Goal: Find contact information: Find contact information

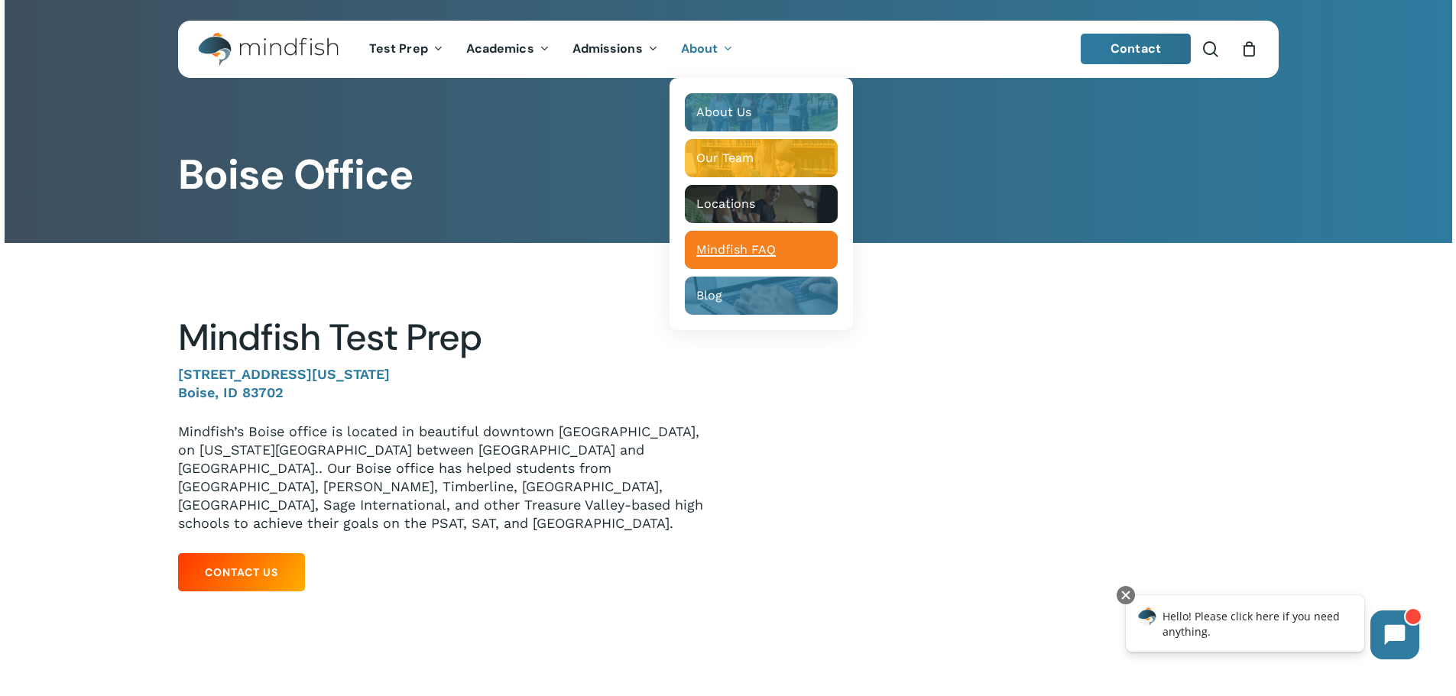
click at [709, 254] on span "Mindfish FAQ" at bounding box center [736, 249] width 80 height 15
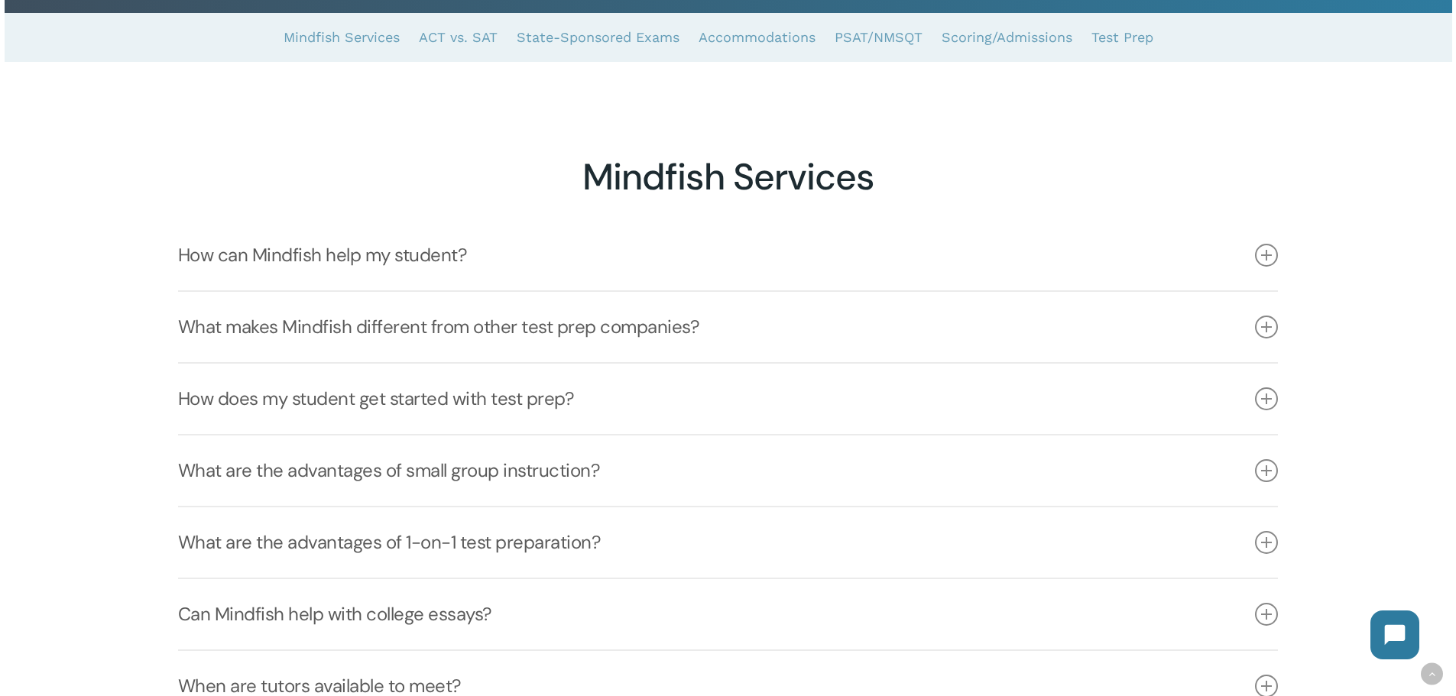
scroll to position [306, 0]
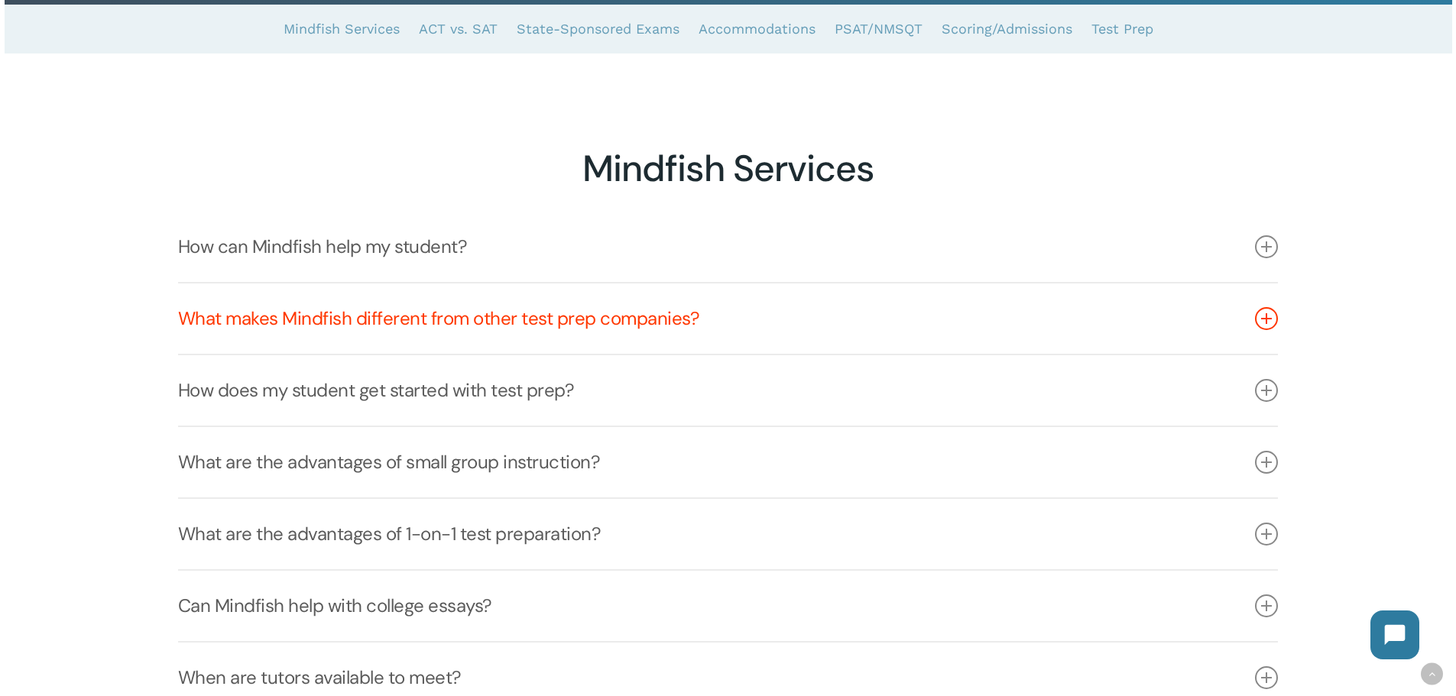
click at [1269, 328] on icon at bounding box center [1266, 318] width 23 height 23
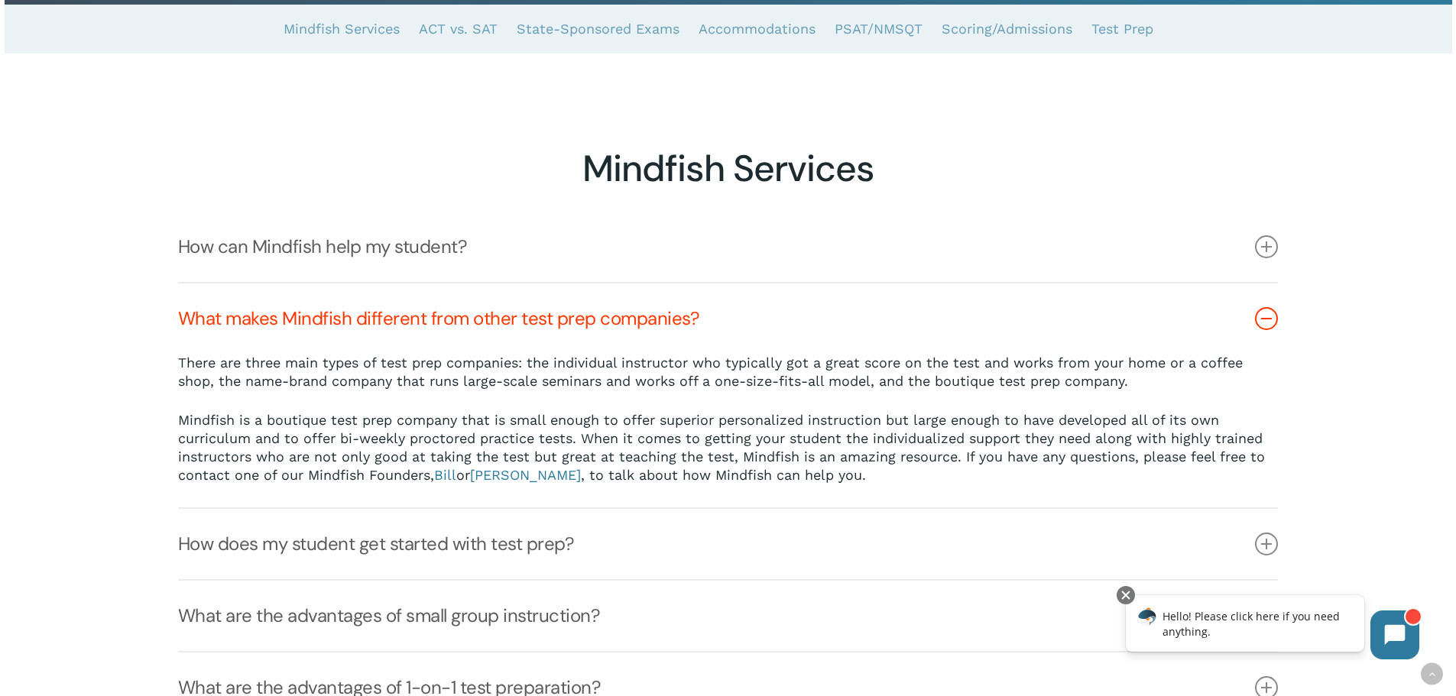
click at [1262, 325] on icon at bounding box center [1266, 318] width 23 height 23
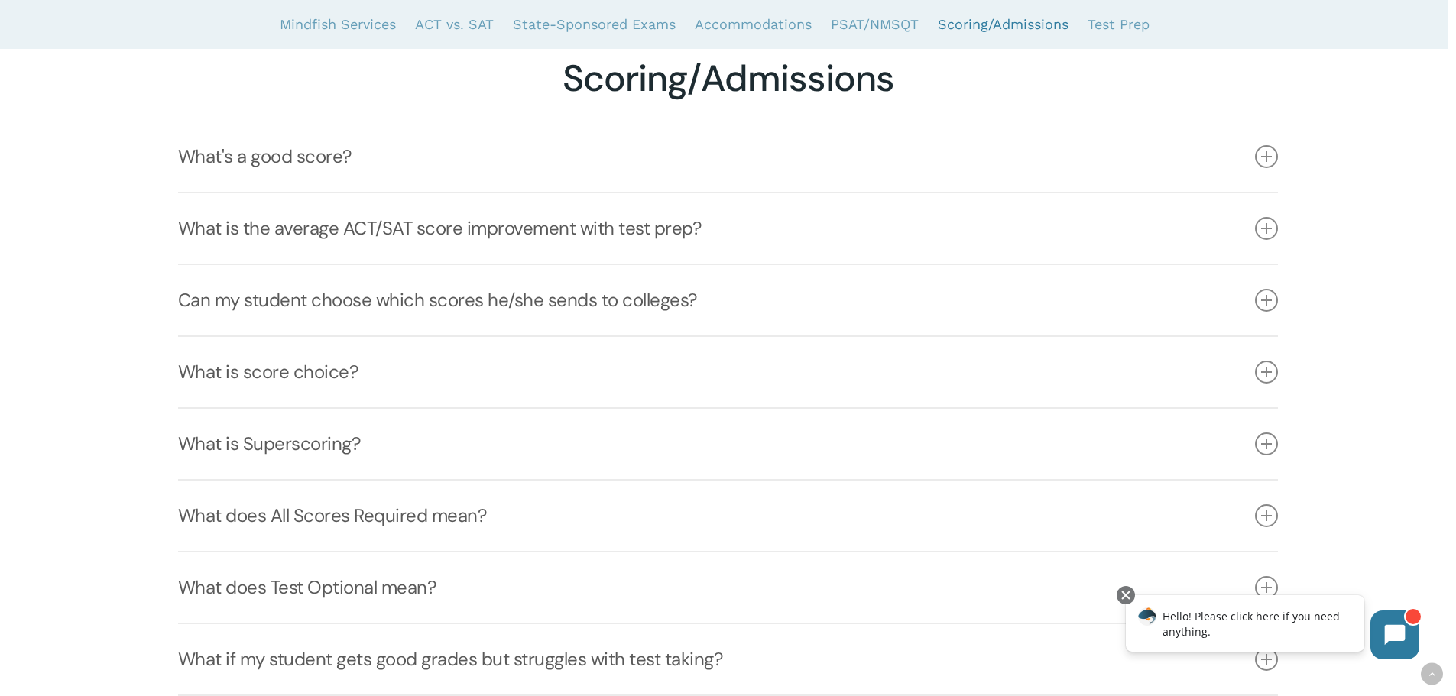
scroll to position [4128, 0]
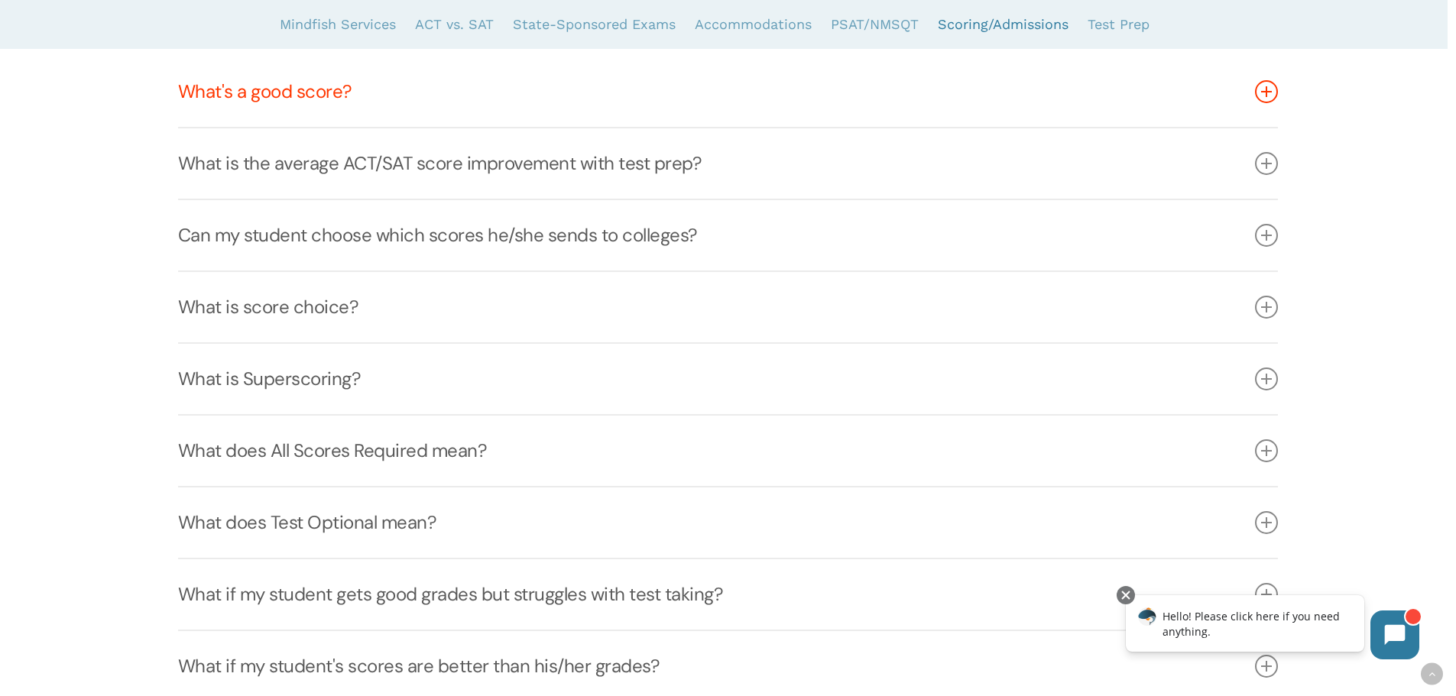
click at [1272, 100] on icon at bounding box center [1266, 91] width 23 height 23
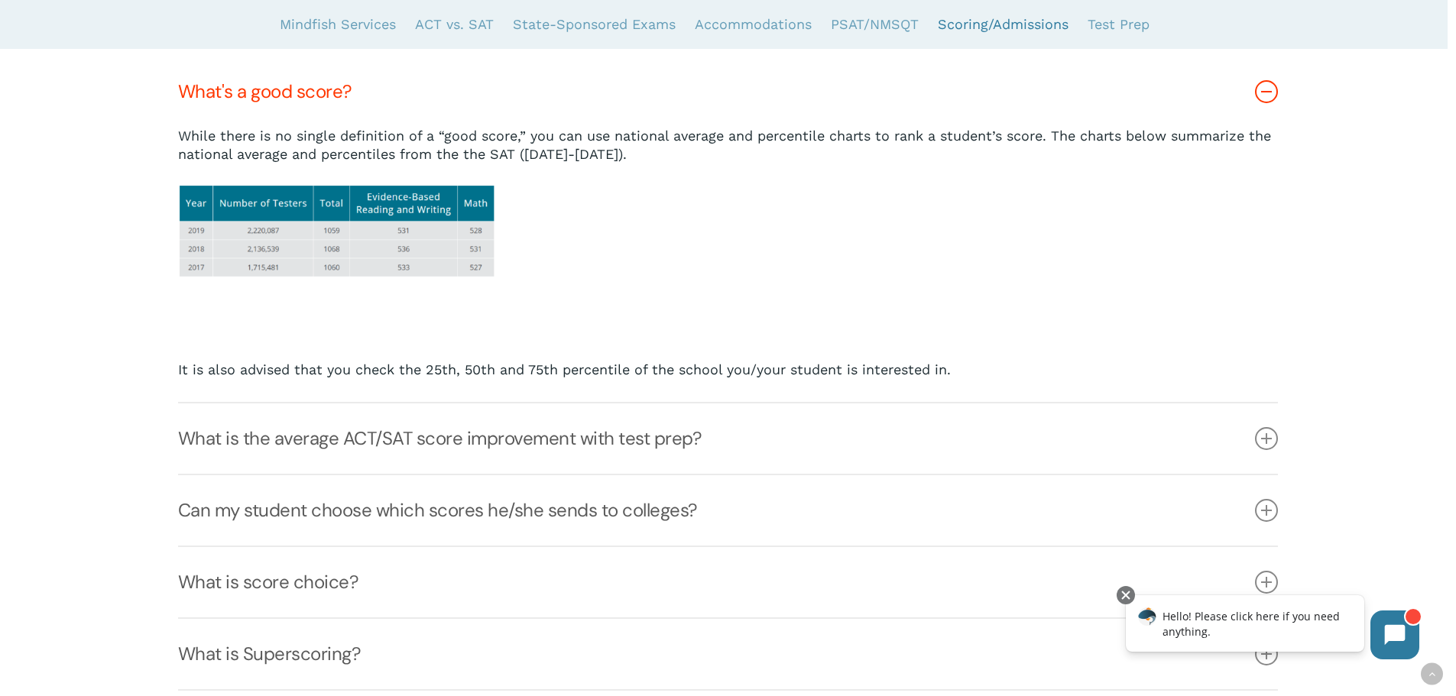
click at [1272, 100] on icon at bounding box center [1266, 91] width 23 height 23
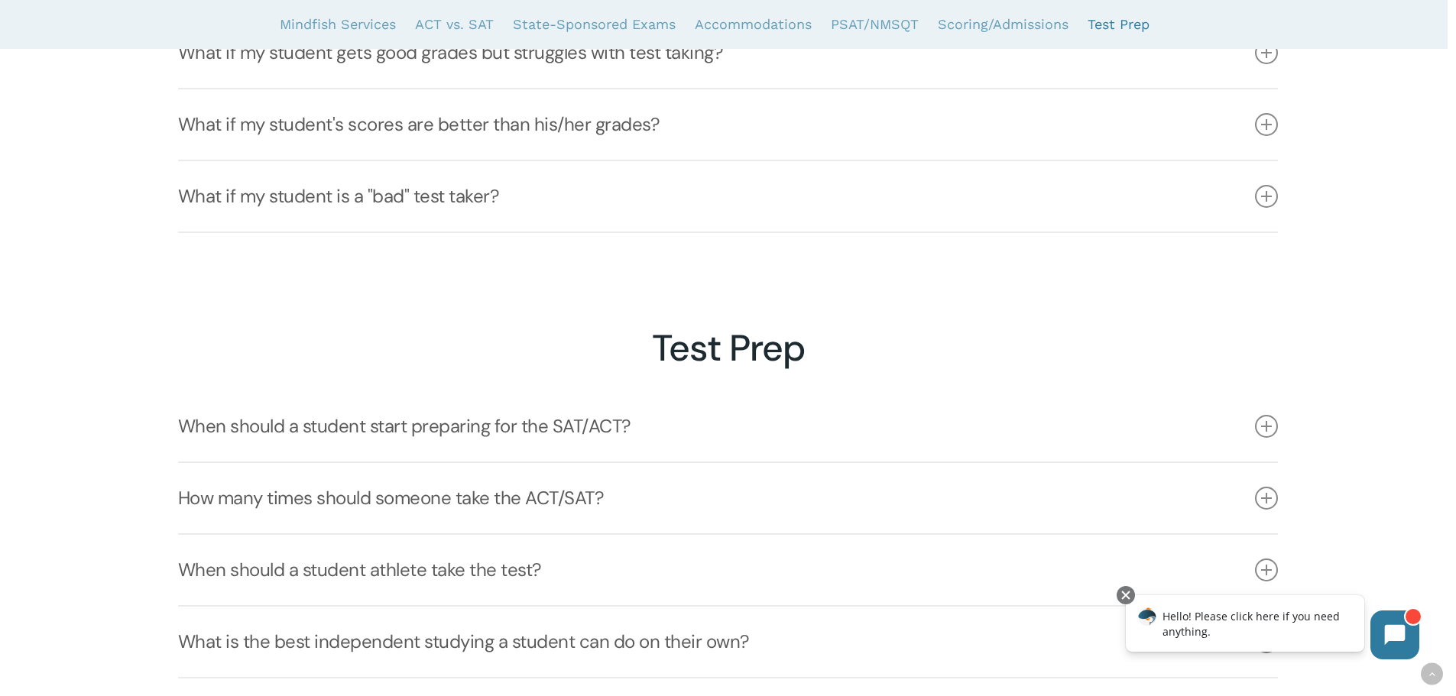
scroll to position [4893, 0]
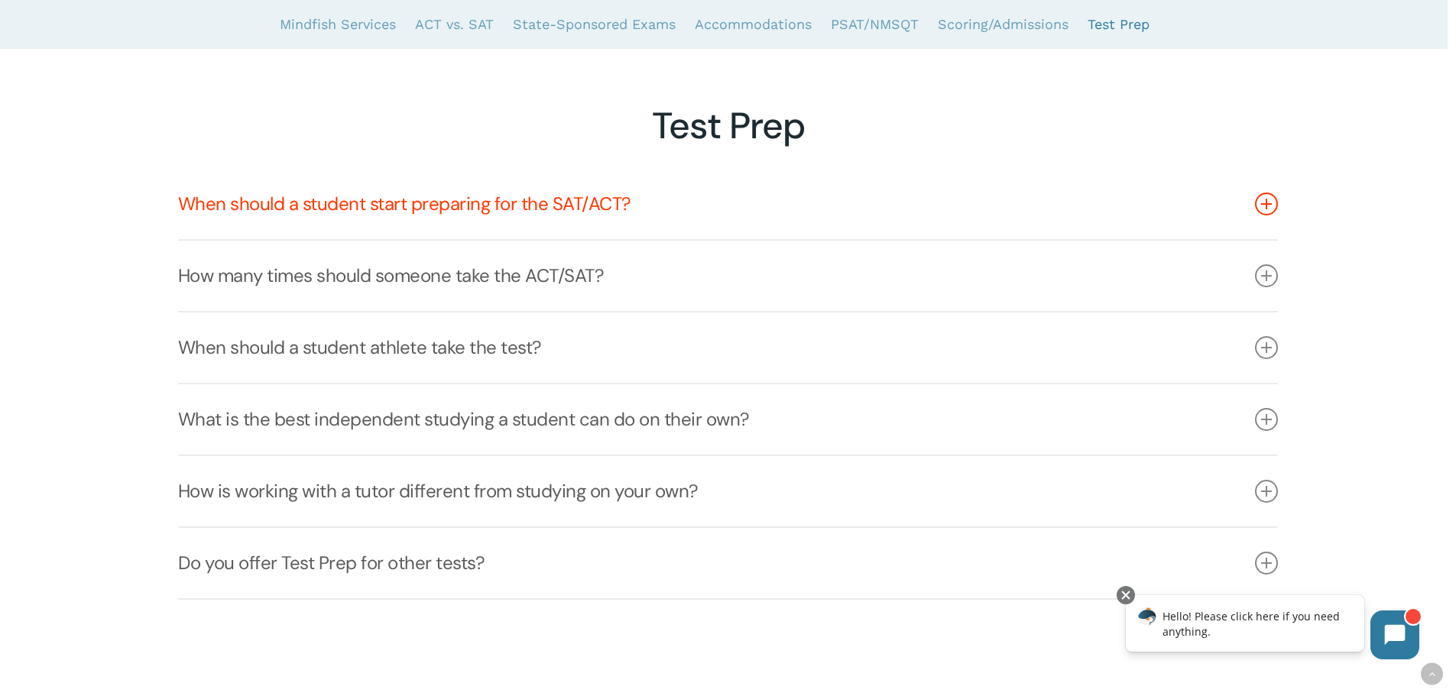
click at [1268, 216] on icon at bounding box center [1266, 204] width 23 height 23
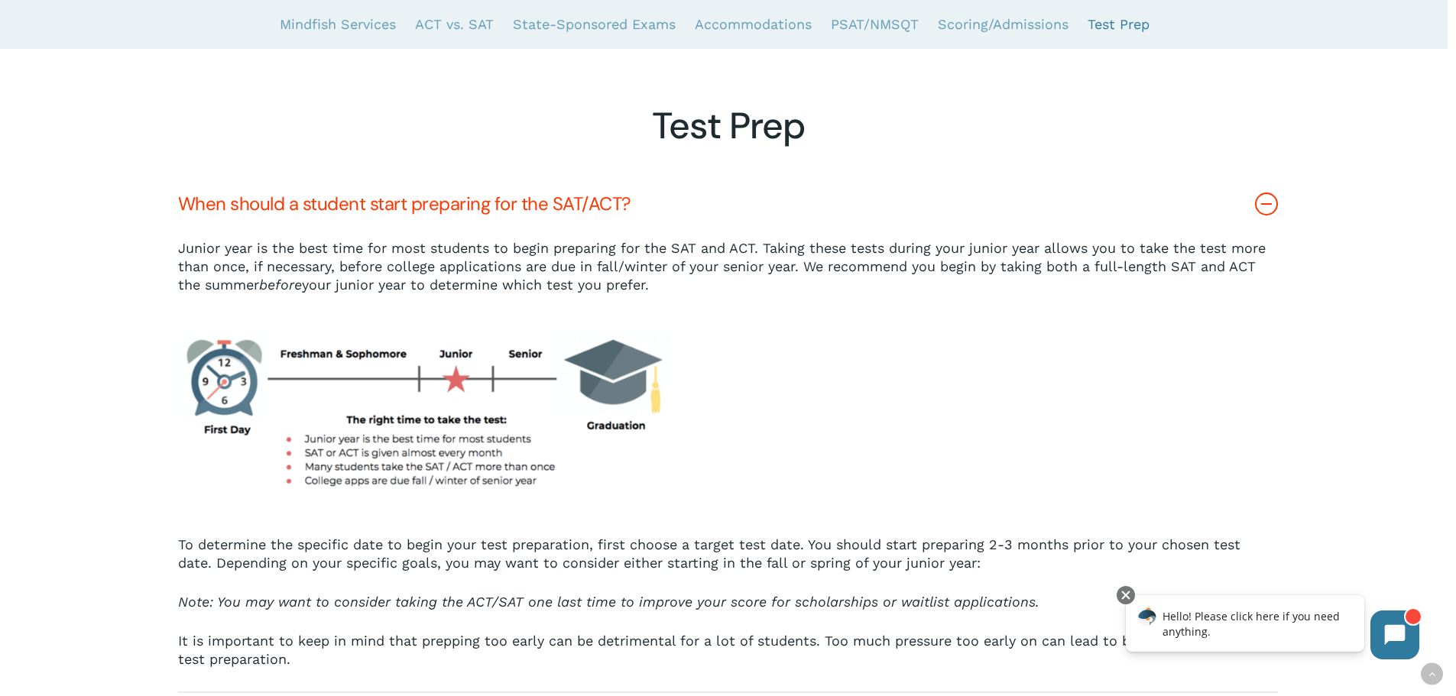
click at [1268, 216] on icon at bounding box center [1266, 204] width 23 height 23
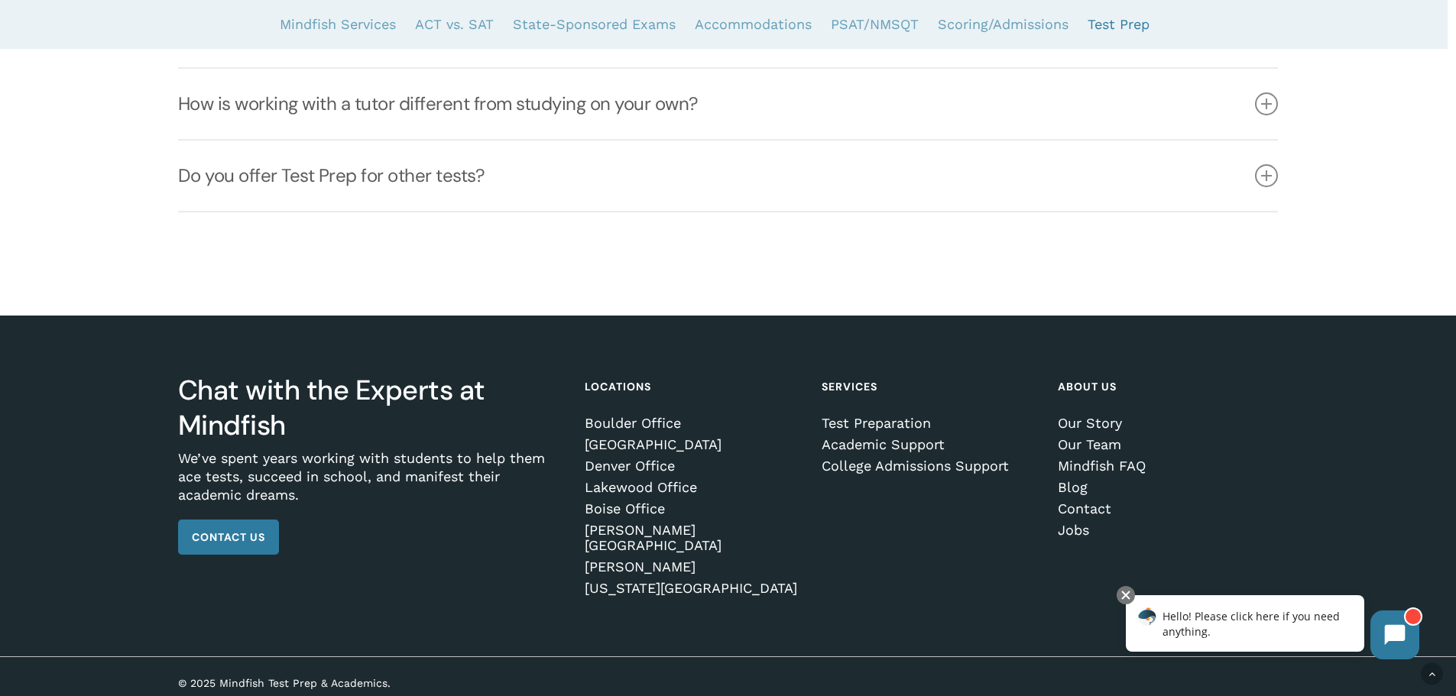
scroll to position [5282, 0]
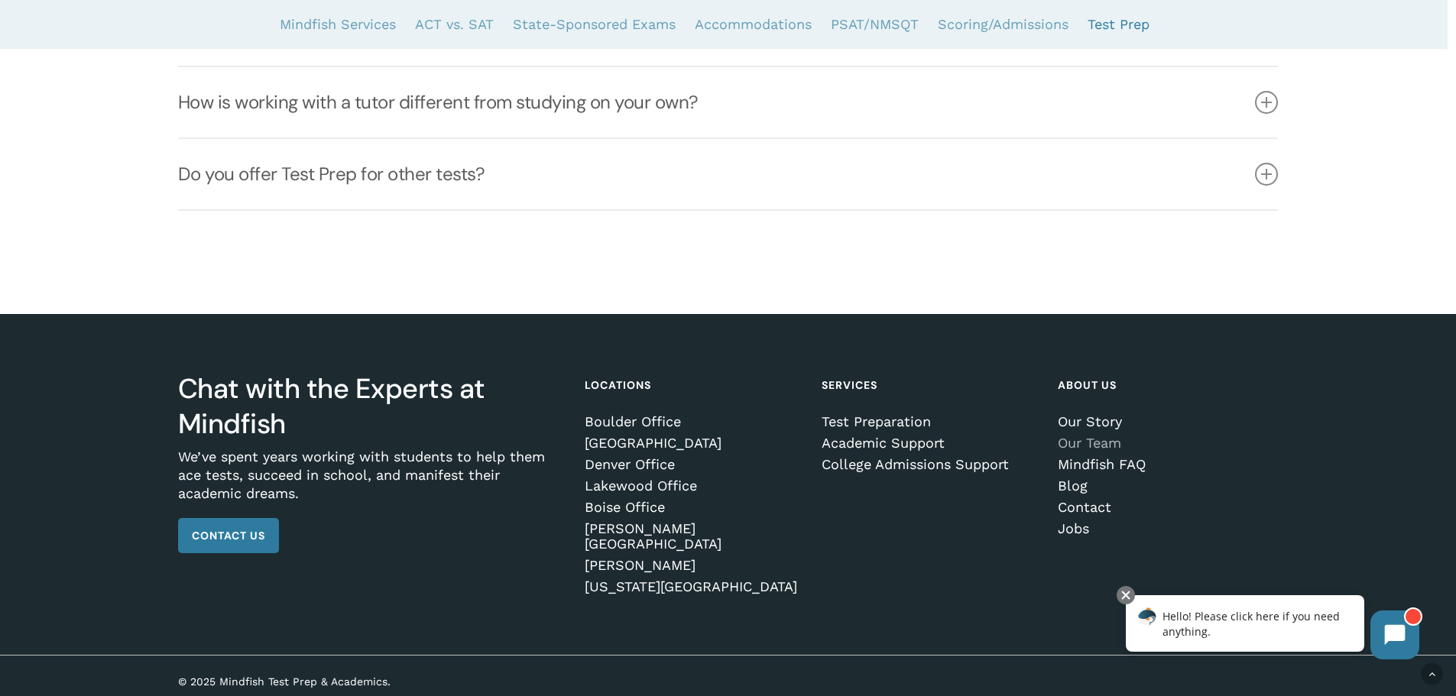
click at [1079, 451] on link "Our Team" at bounding box center [1165, 443] width 215 height 15
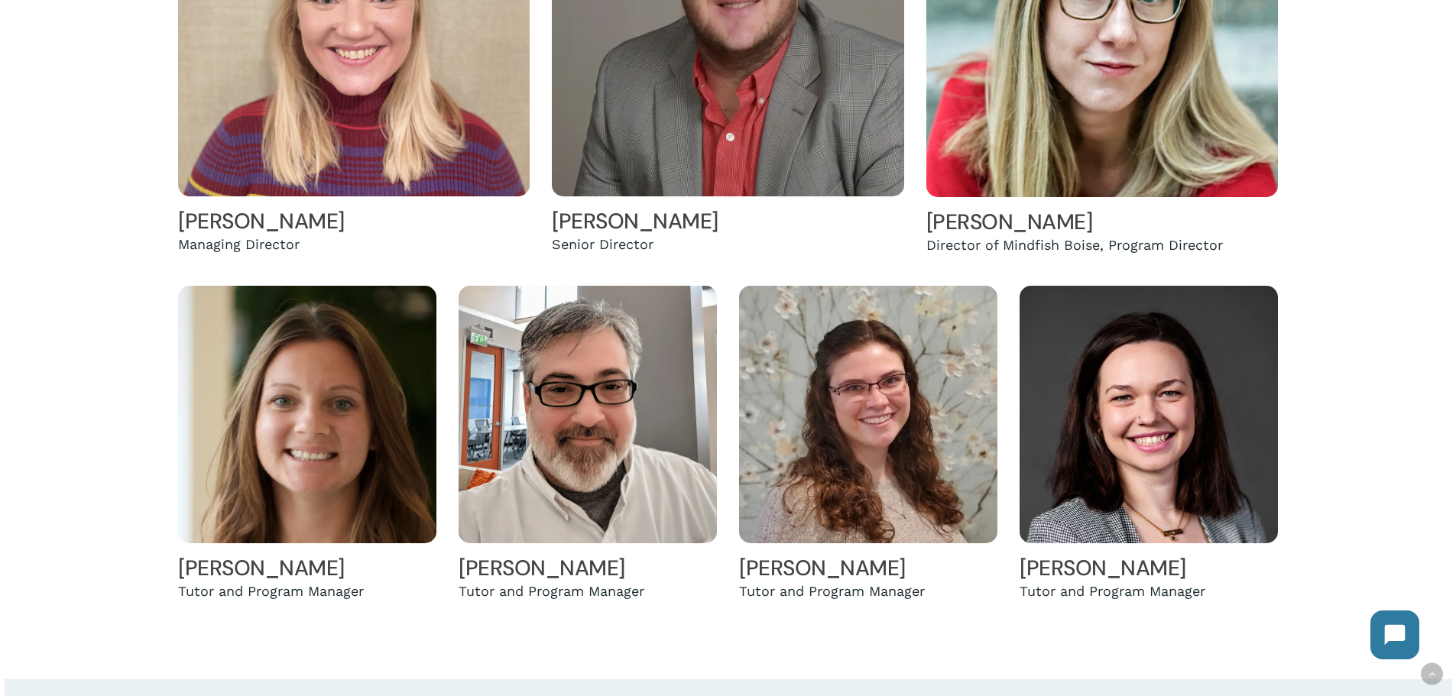
scroll to position [612, 0]
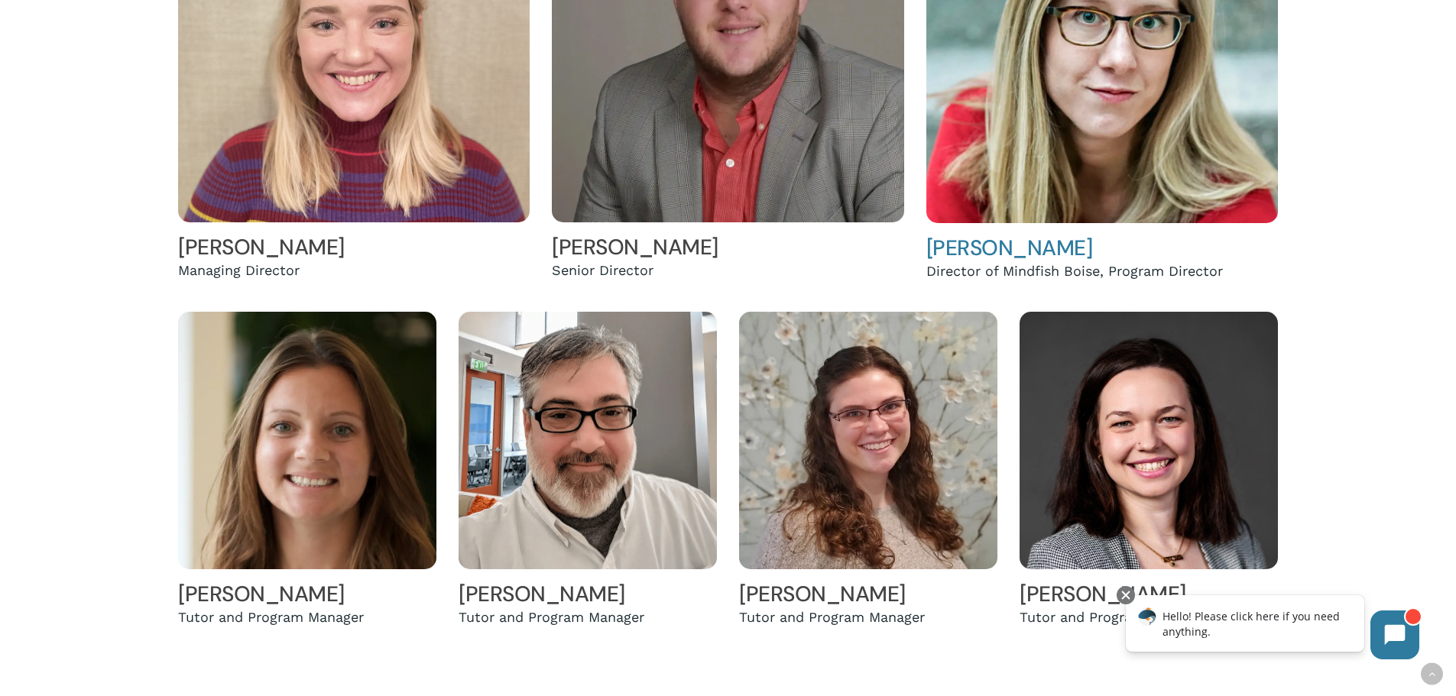
click at [1077, 119] on img at bounding box center [1103, 47] width 352 height 352
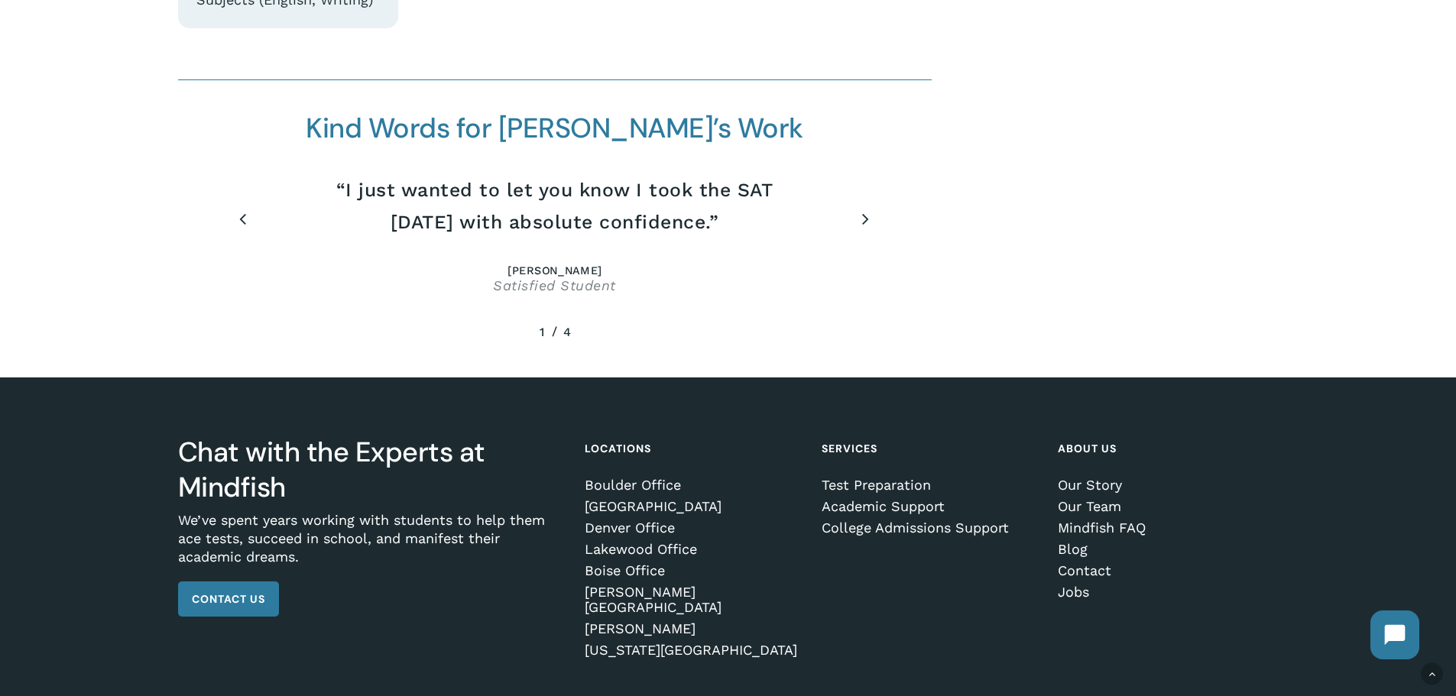
scroll to position [765, 0]
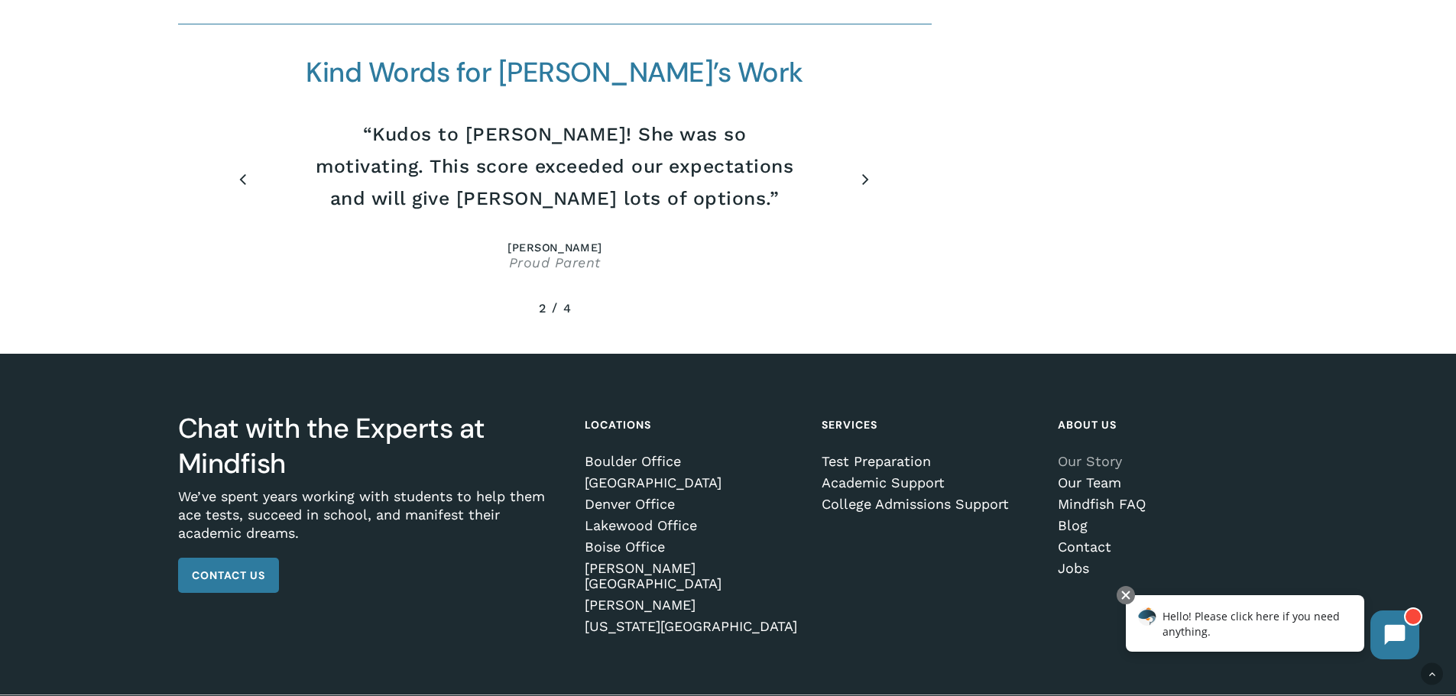
click at [1116, 457] on link "Our Story" at bounding box center [1165, 461] width 215 height 15
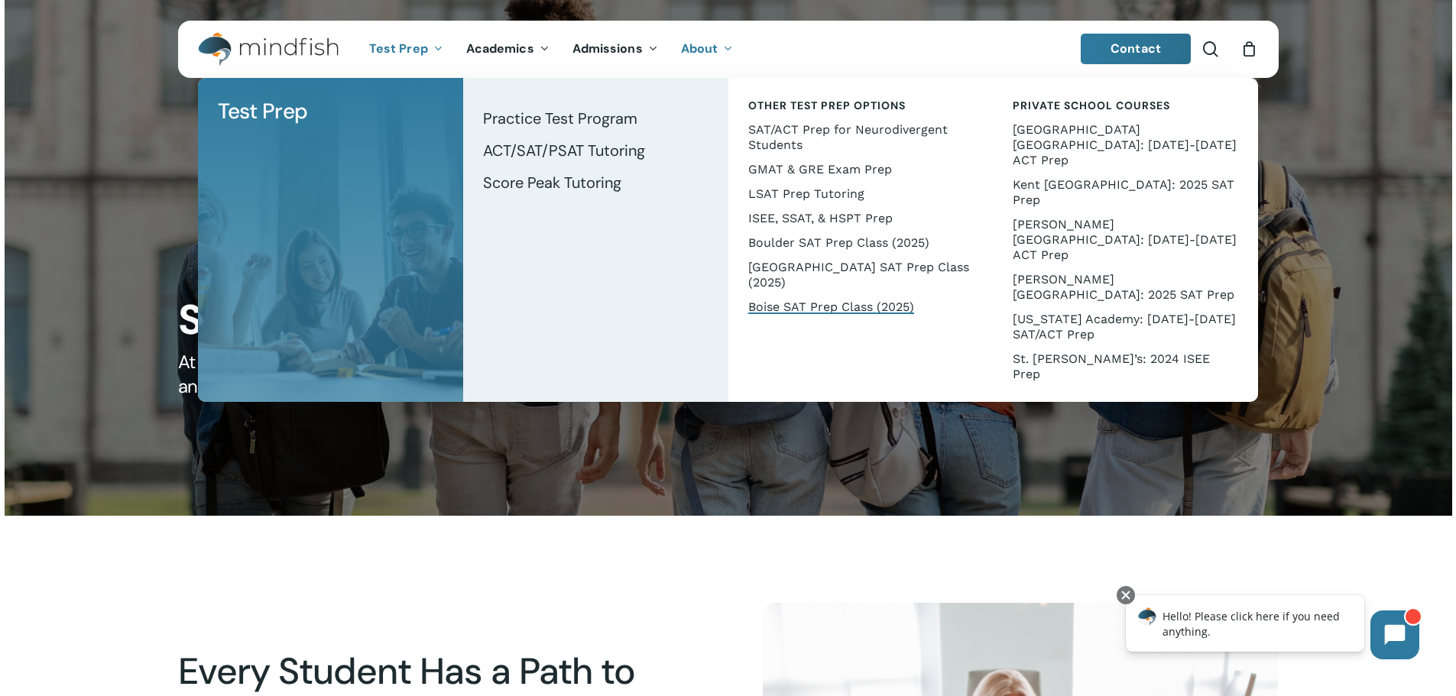
click at [833, 304] on span "Boise SAT Prep Class (2025)" at bounding box center [831, 307] width 166 height 15
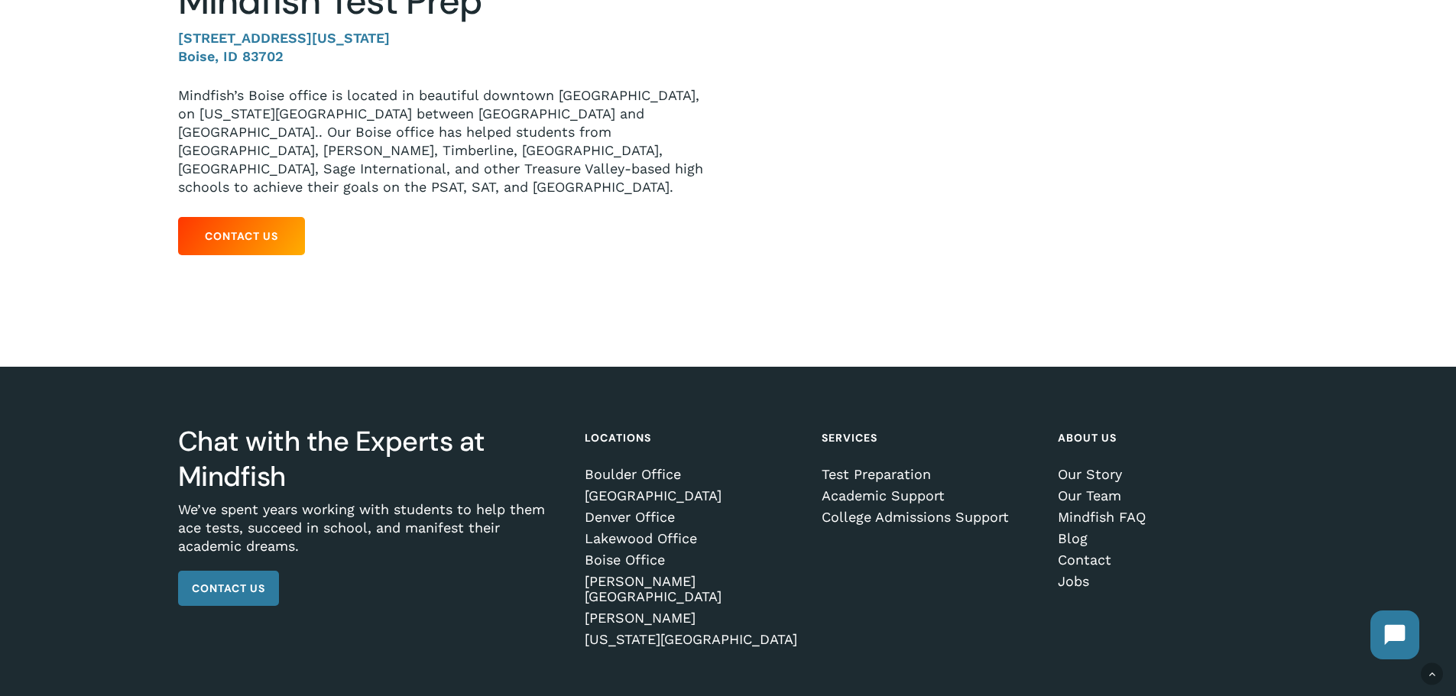
scroll to position [366, 0]
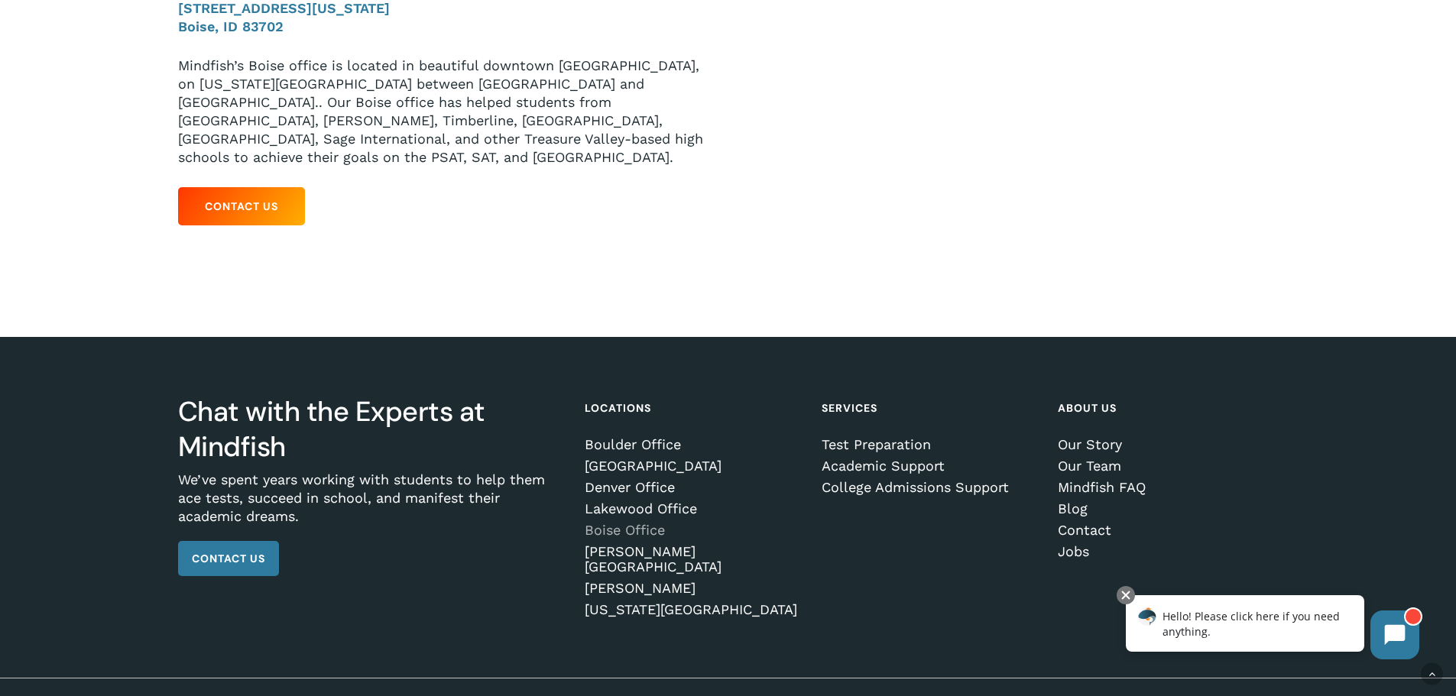
click at [619, 523] on link "Boise Office" at bounding box center [692, 530] width 215 height 15
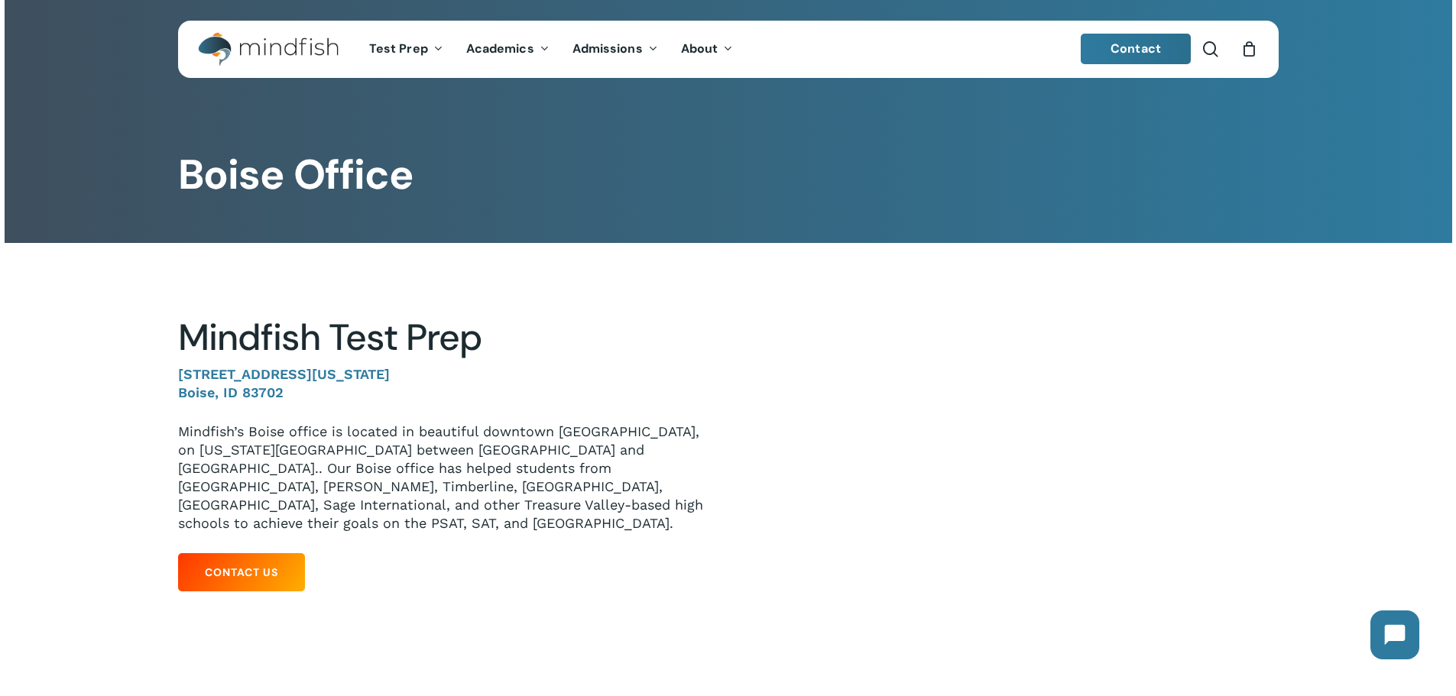
scroll to position [366, 0]
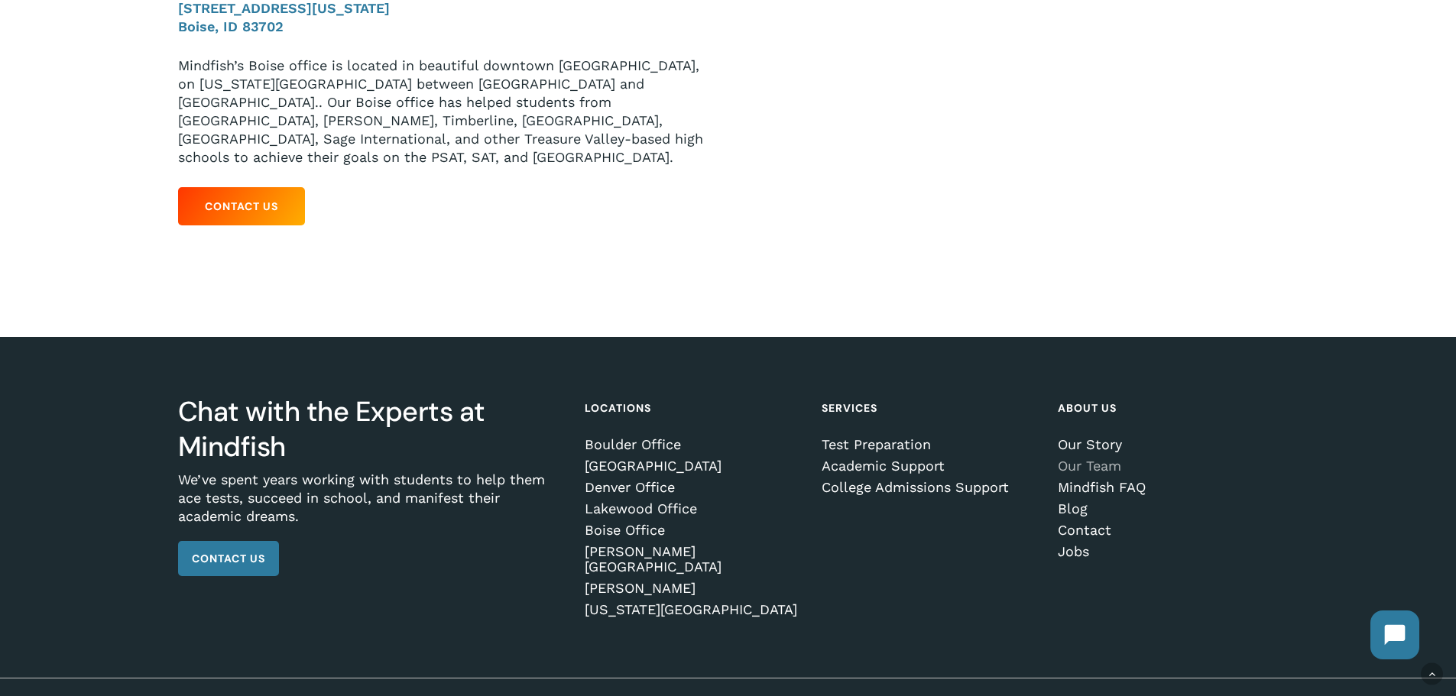
click at [1086, 459] on link "Our Team" at bounding box center [1165, 466] width 215 height 15
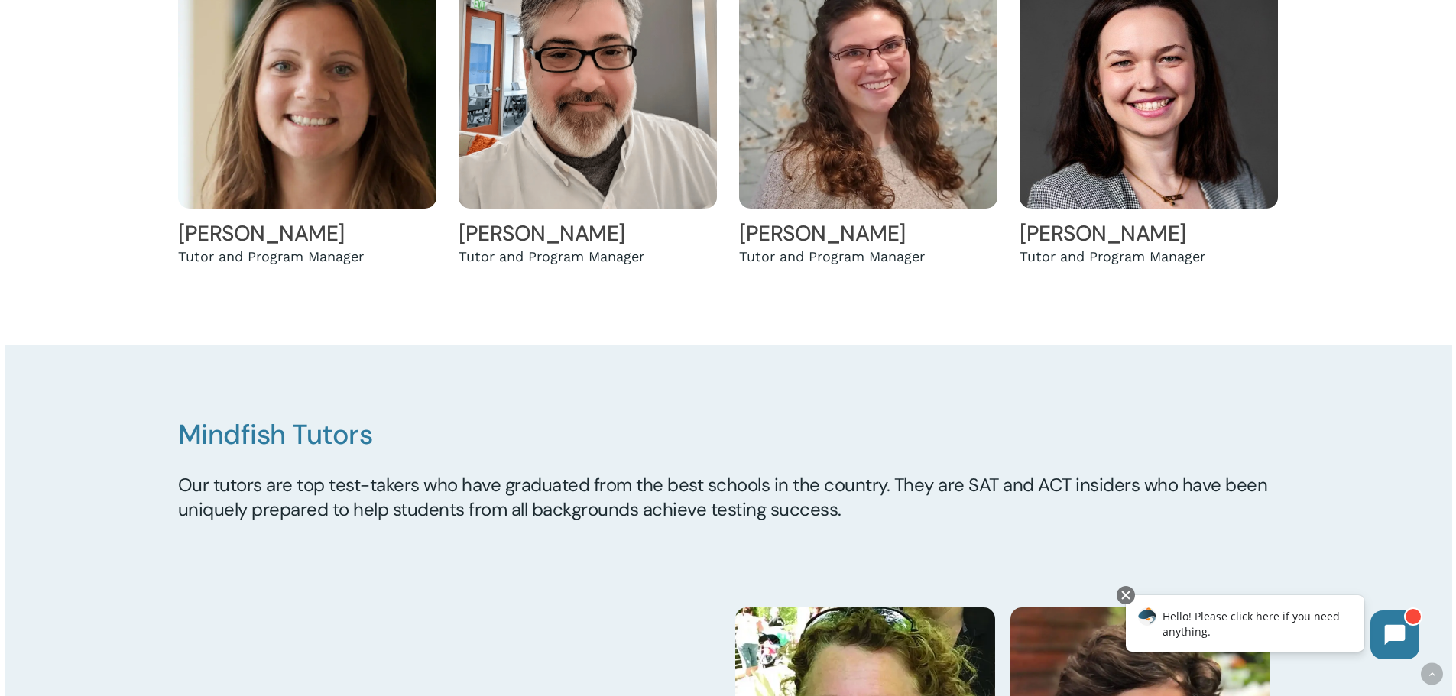
scroll to position [688, 0]
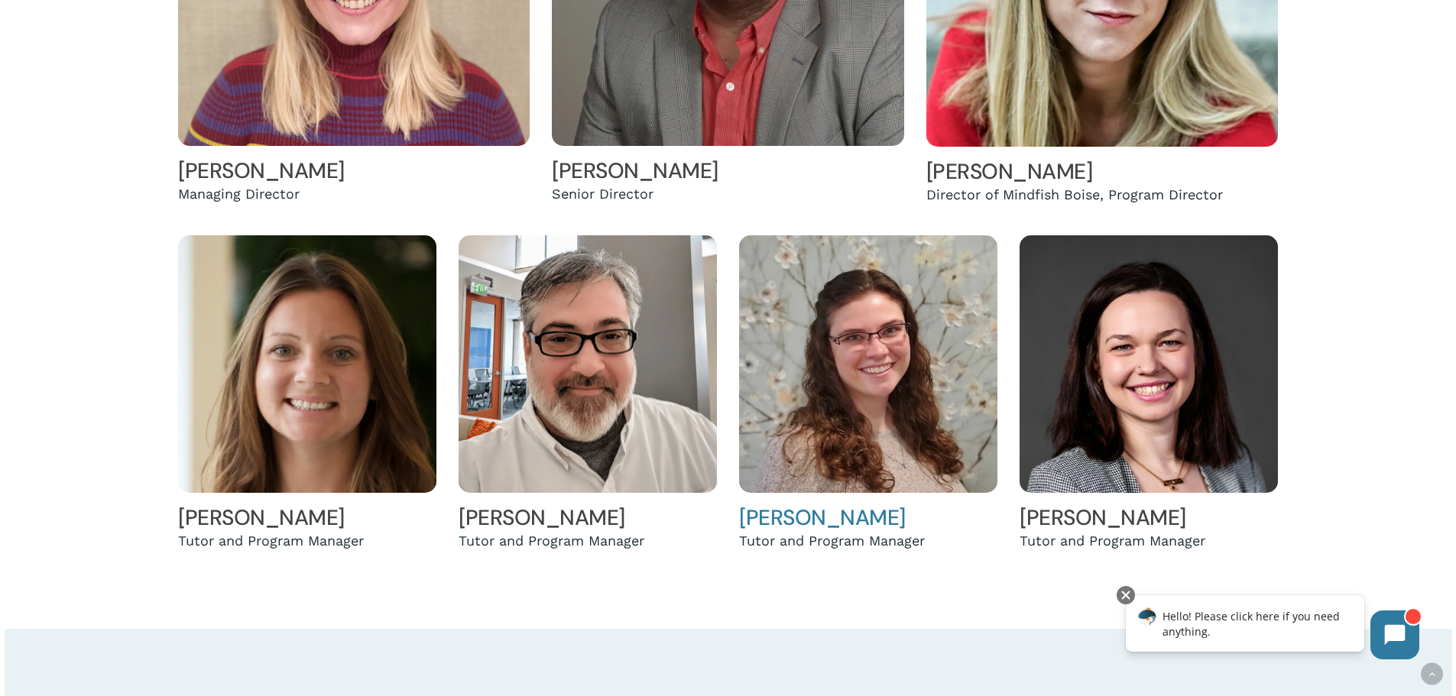
click at [820, 519] on link "[PERSON_NAME]" at bounding box center [822, 518] width 167 height 28
click at [1012, 170] on link "[PERSON_NAME]" at bounding box center [1010, 171] width 167 height 28
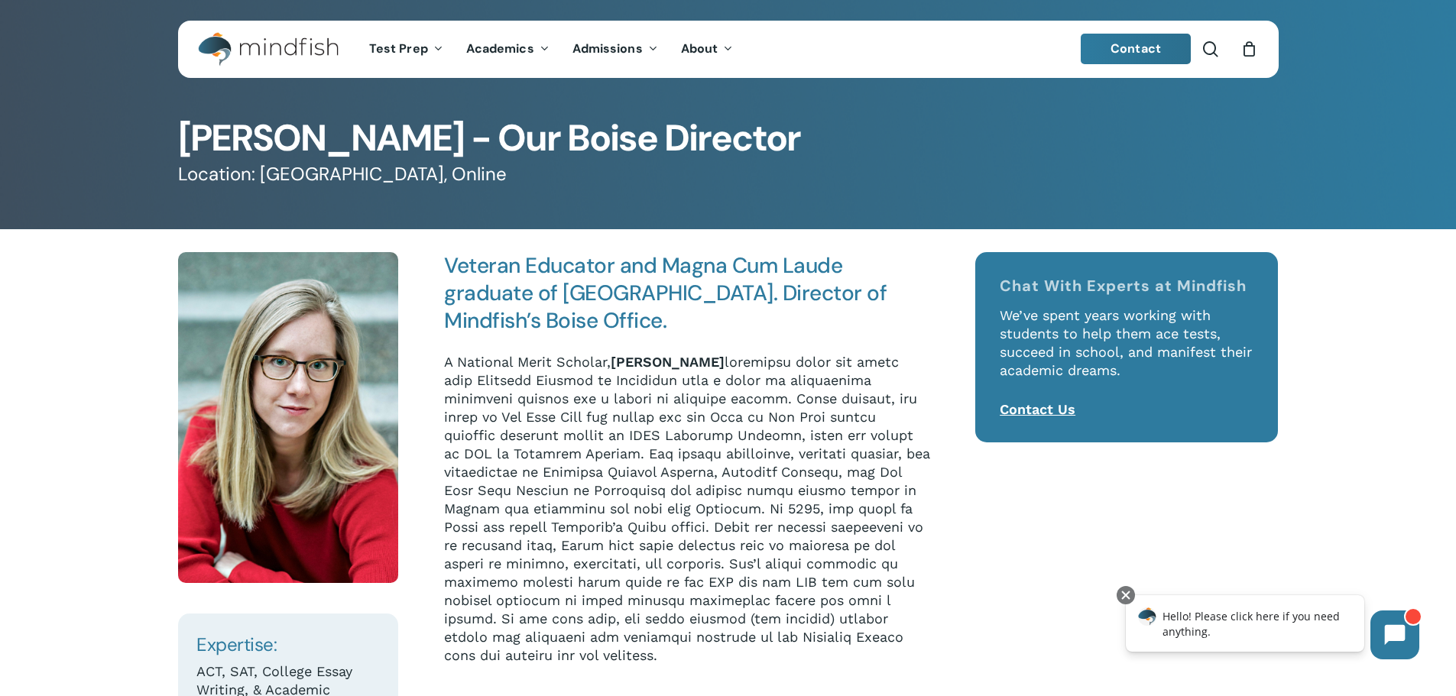
drag, startPoint x: 719, startPoint y: 362, endPoint x: 616, endPoint y: 352, distance: 103.6
click at [616, 352] on div "Veteran Educator and Magna Cum Laude graduate of [GEOGRAPHIC_DATA]. Director of…" at bounding box center [688, 458] width 488 height 413
copy strong "[PERSON_NAME]"
